Goal: Task Accomplishment & Management: Manage account settings

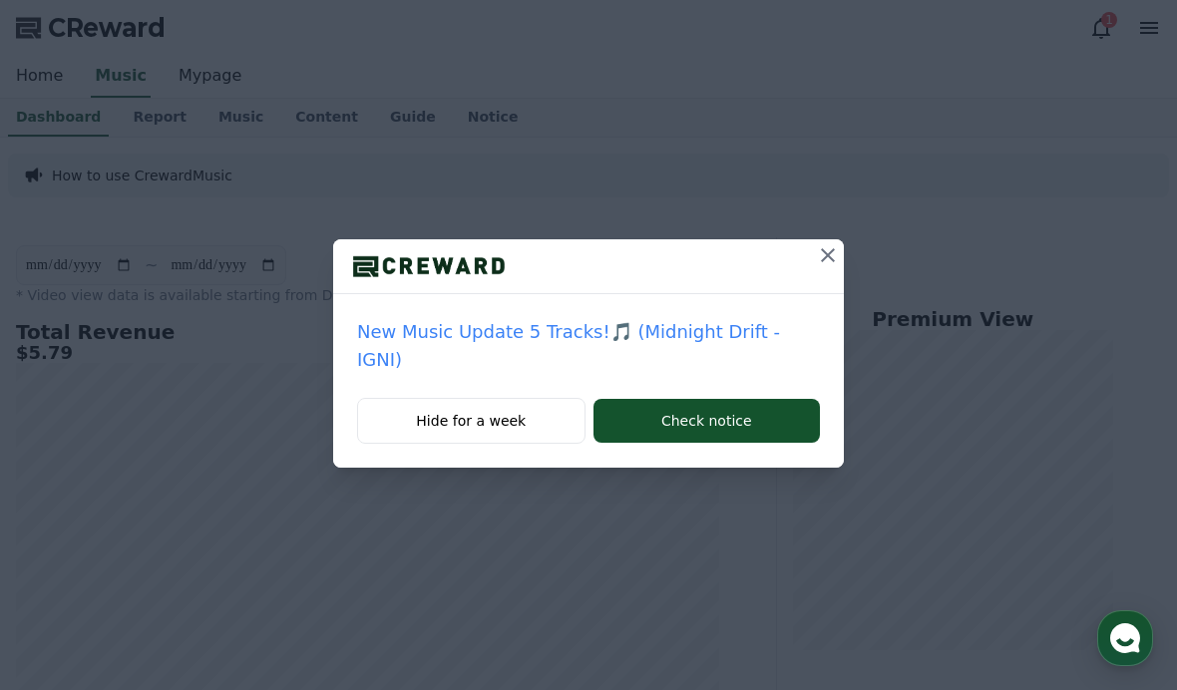
click at [816, 251] on icon at bounding box center [828, 255] width 24 height 24
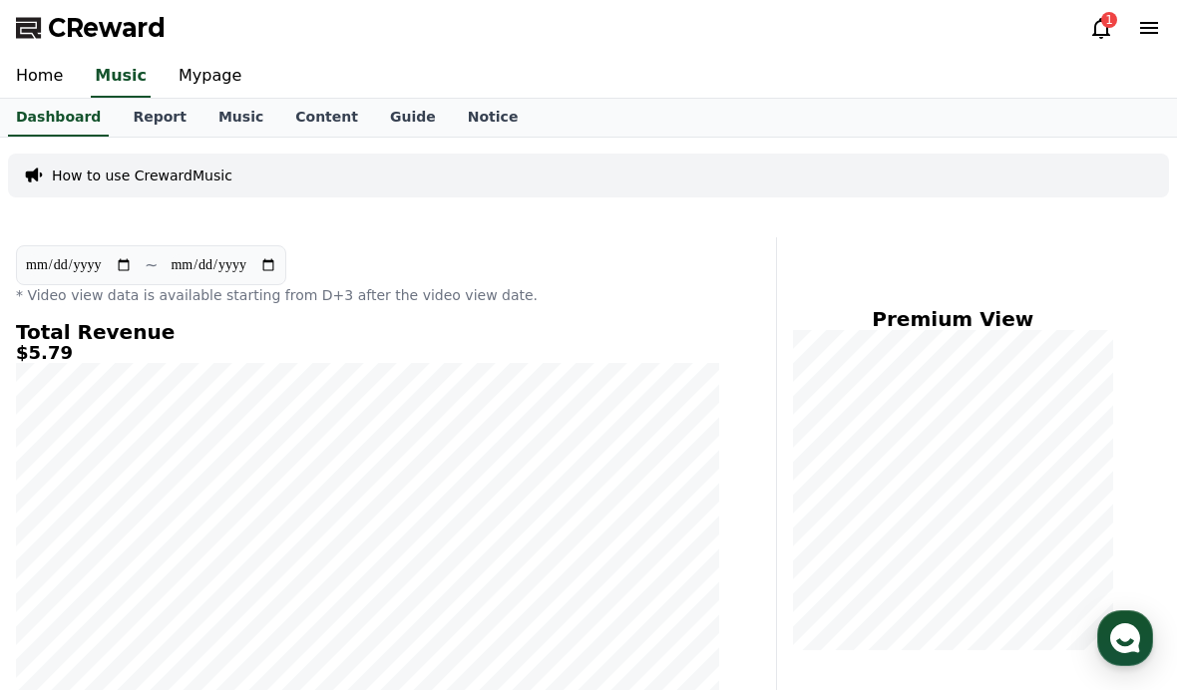
click at [1063, 39] on div "CReward 1" at bounding box center [588, 28] width 1177 height 56
click at [1096, 35] on icon at bounding box center [1101, 28] width 18 height 21
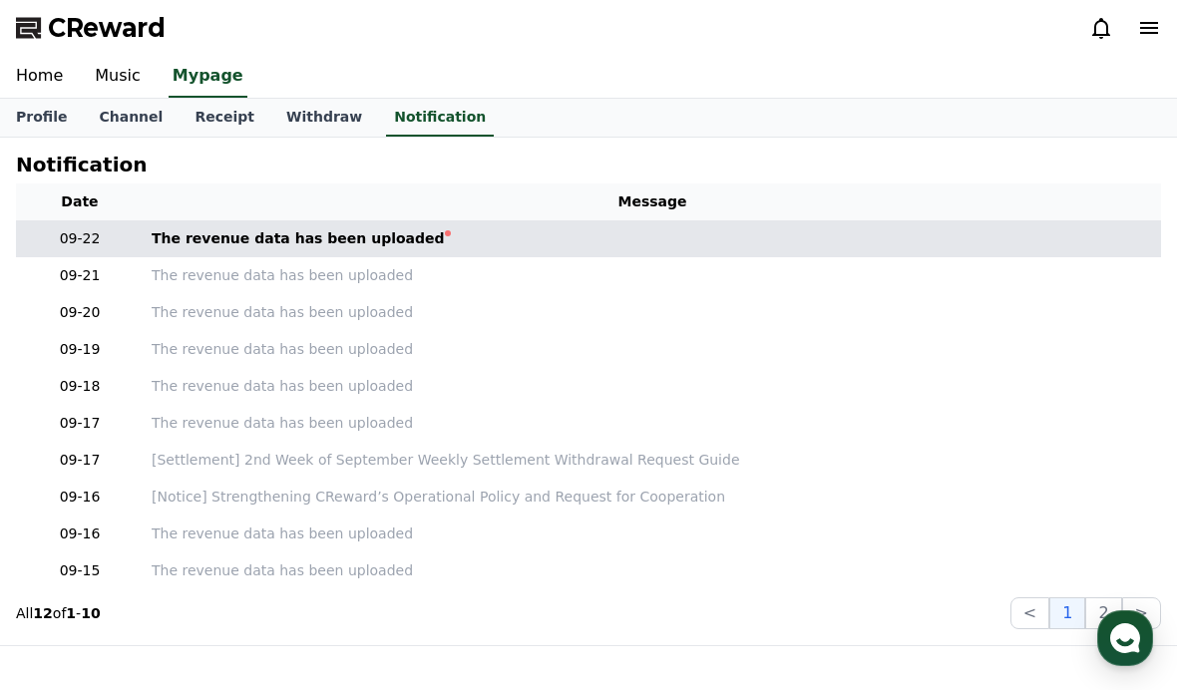
click at [169, 224] on td "The revenue data has been uploaded" at bounding box center [652, 238] width 1017 height 37
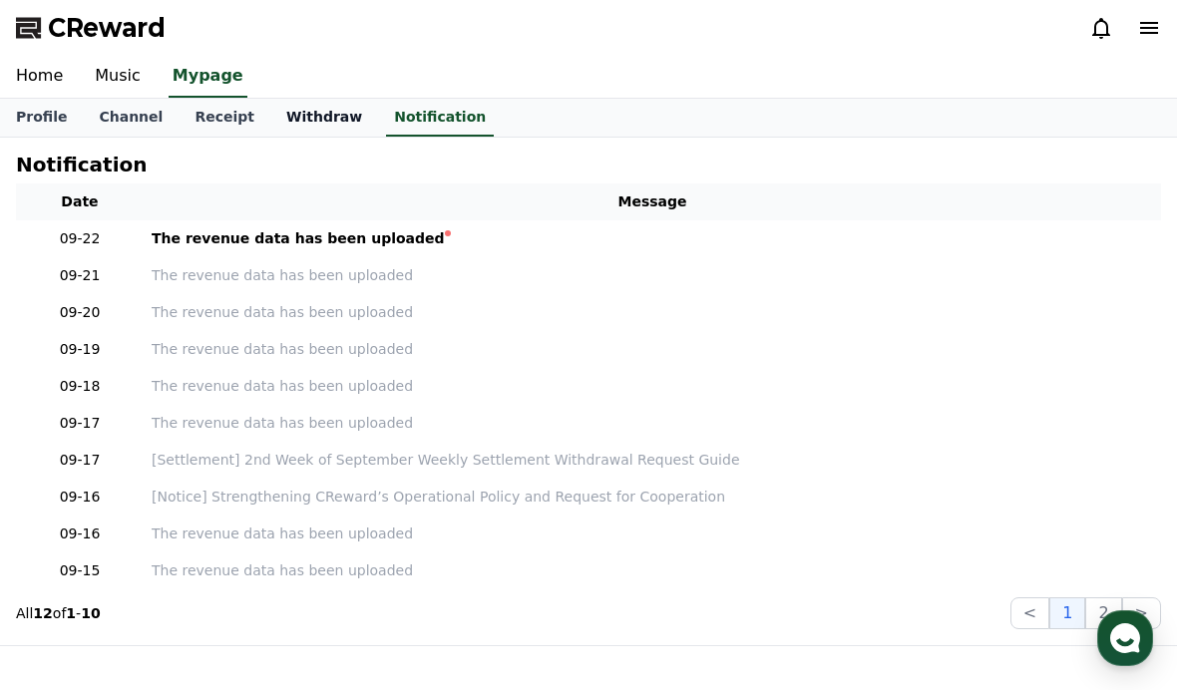
click at [294, 125] on link "Withdraw" at bounding box center [324, 118] width 108 height 38
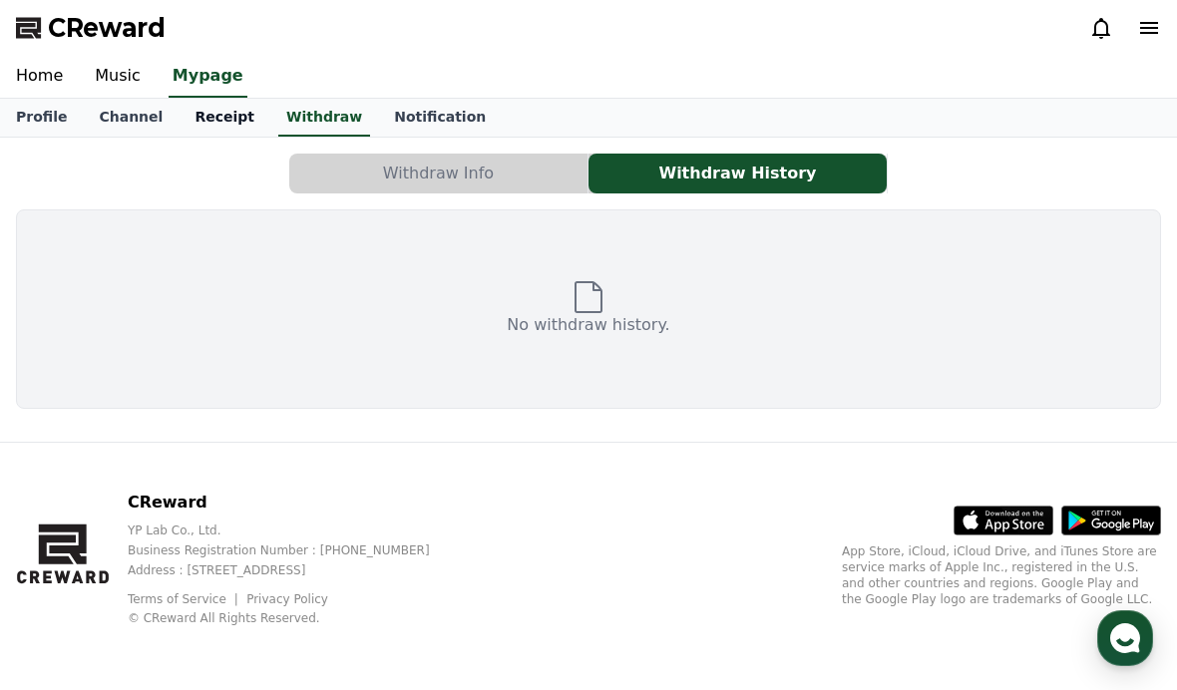
click at [199, 124] on link "Receipt" at bounding box center [225, 118] width 92 height 38
